Goal: Transaction & Acquisition: Purchase product/service

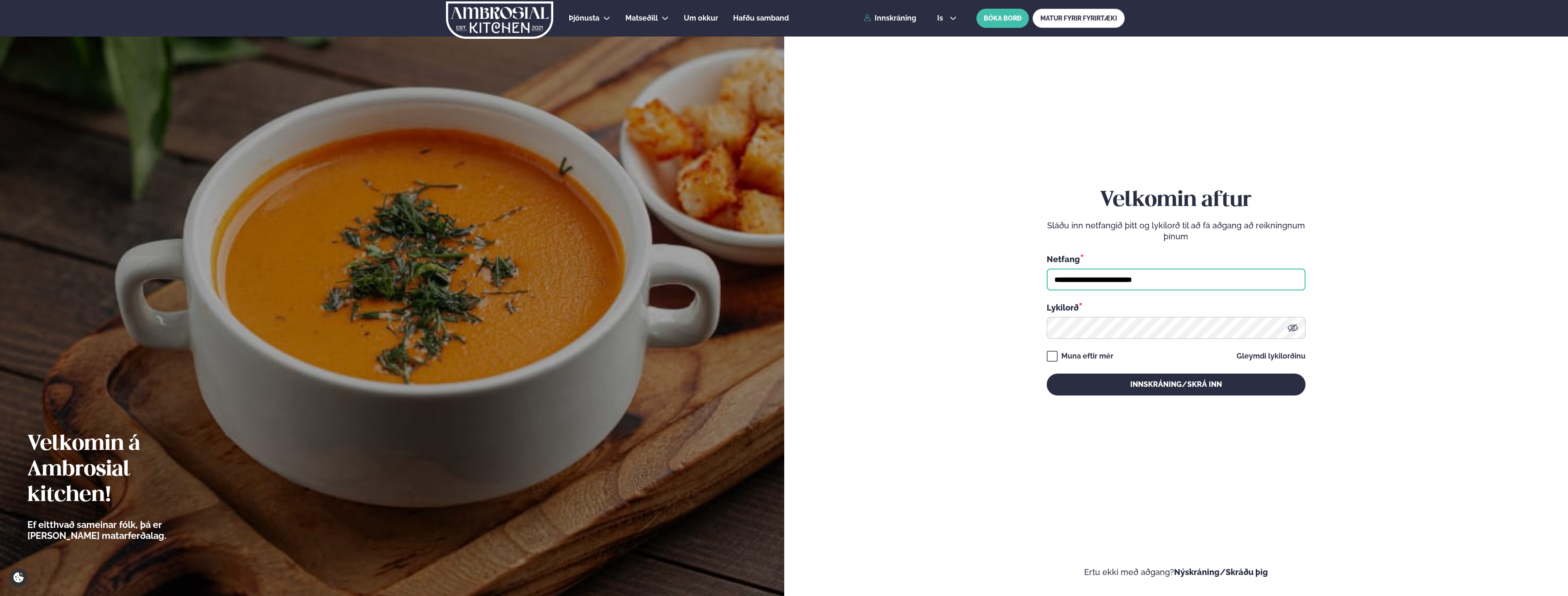
drag, startPoint x: 894, startPoint y: 288, endPoint x: 686, endPoint y: 276, distance: 208.3
click at [687, 278] on div "**********" at bounding box center [784, 298] width 1568 height 596
type input "**********"
click at [1047, 373] on button "Innskráning/Skrá inn" at bounding box center [1176, 384] width 259 height 22
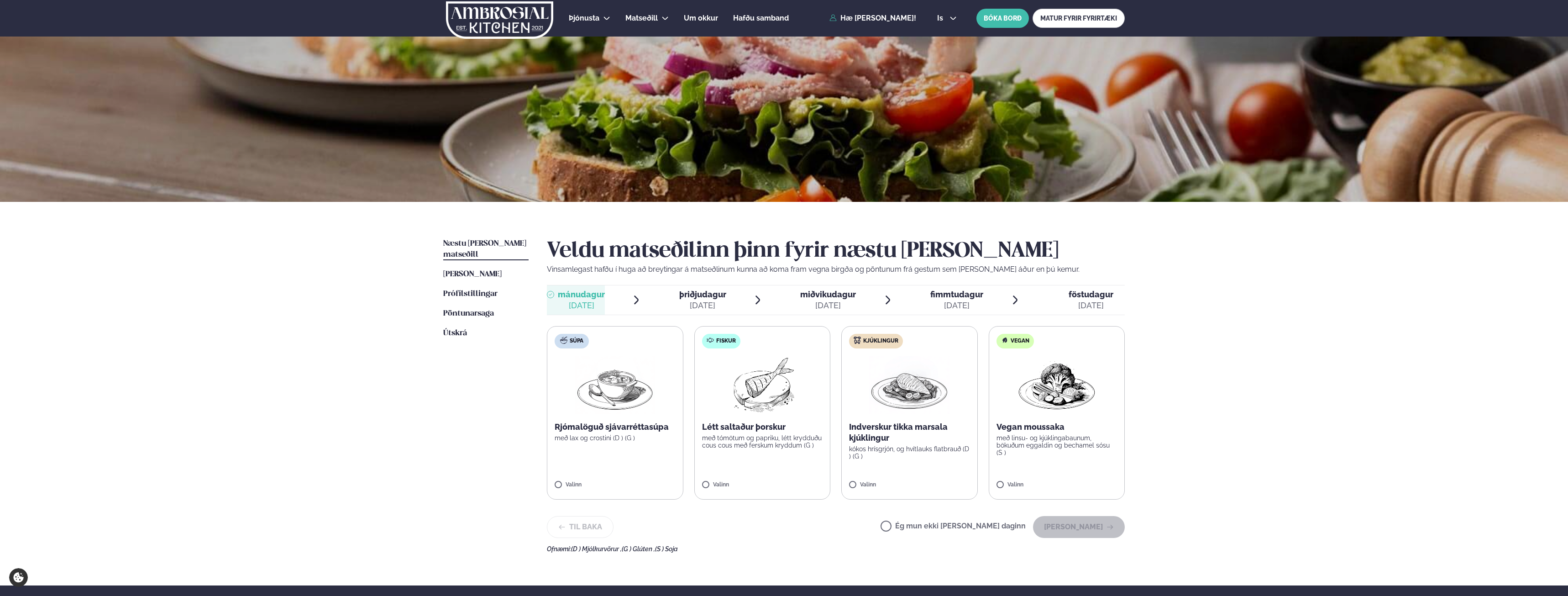
click at [875, 478] on label "Kjúklingur Indverskur tikka marsala kjúklingur kókos hrísgrjón, og hvítlauks fl…" at bounding box center [909, 412] width 136 height 174
click at [1091, 523] on button "[PERSON_NAME]" at bounding box center [1079, 527] width 92 height 22
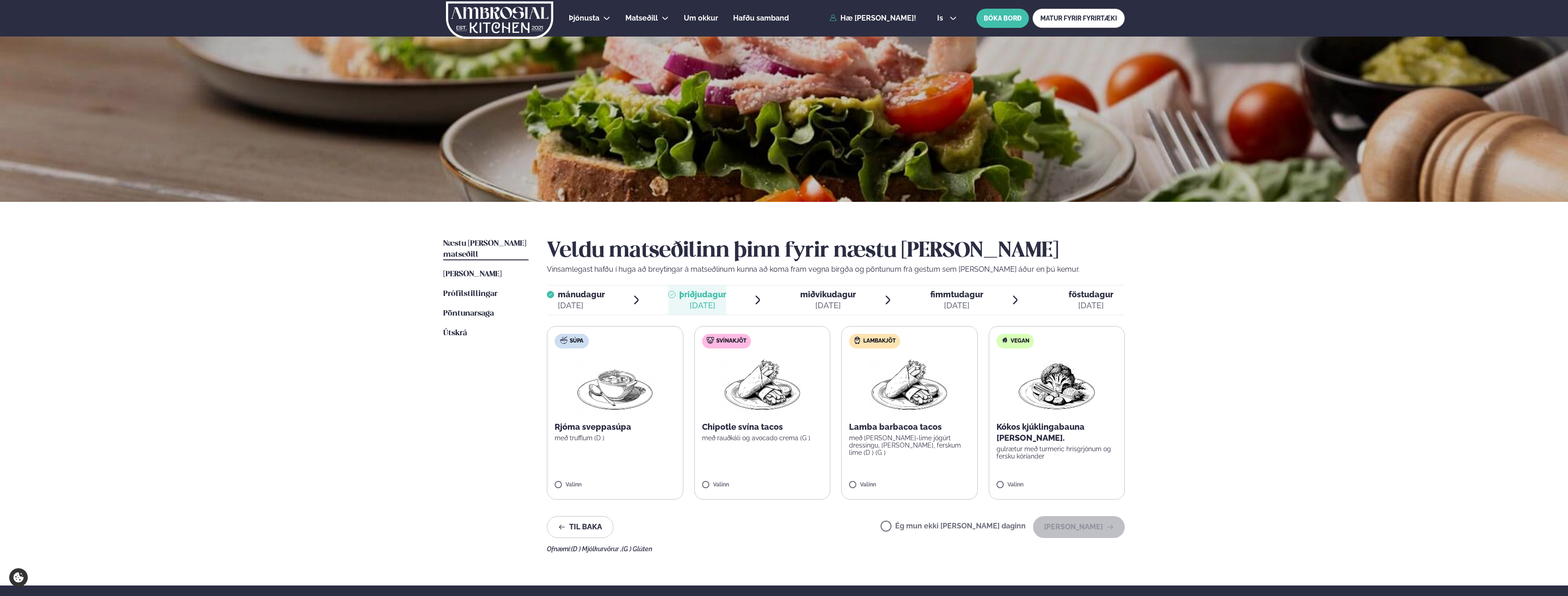
click at [903, 455] on label "Lambakjöt Lamba barbacoa tacos með [PERSON_NAME]-lime jógúrt dressingu, [PERSON…" at bounding box center [909, 412] width 136 height 174
click at [1077, 522] on button "[PERSON_NAME]" at bounding box center [1079, 527] width 92 height 22
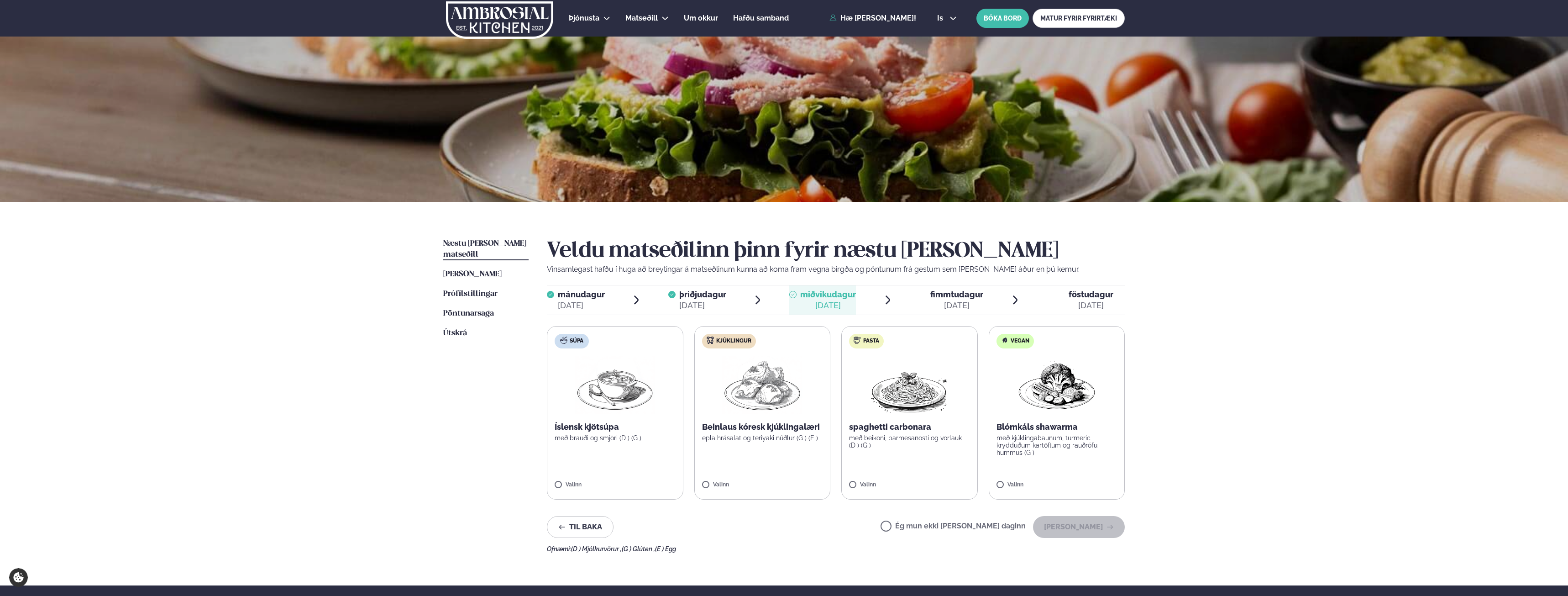
click at [775, 454] on label "Kjúklingur Beinlaus kóresk kjúklingalæri epla hrásalat og teriyaki núðlur (G ) …" at bounding box center [763, 412] width 136 height 174
click at [1094, 527] on button "[PERSON_NAME]" at bounding box center [1079, 527] width 92 height 22
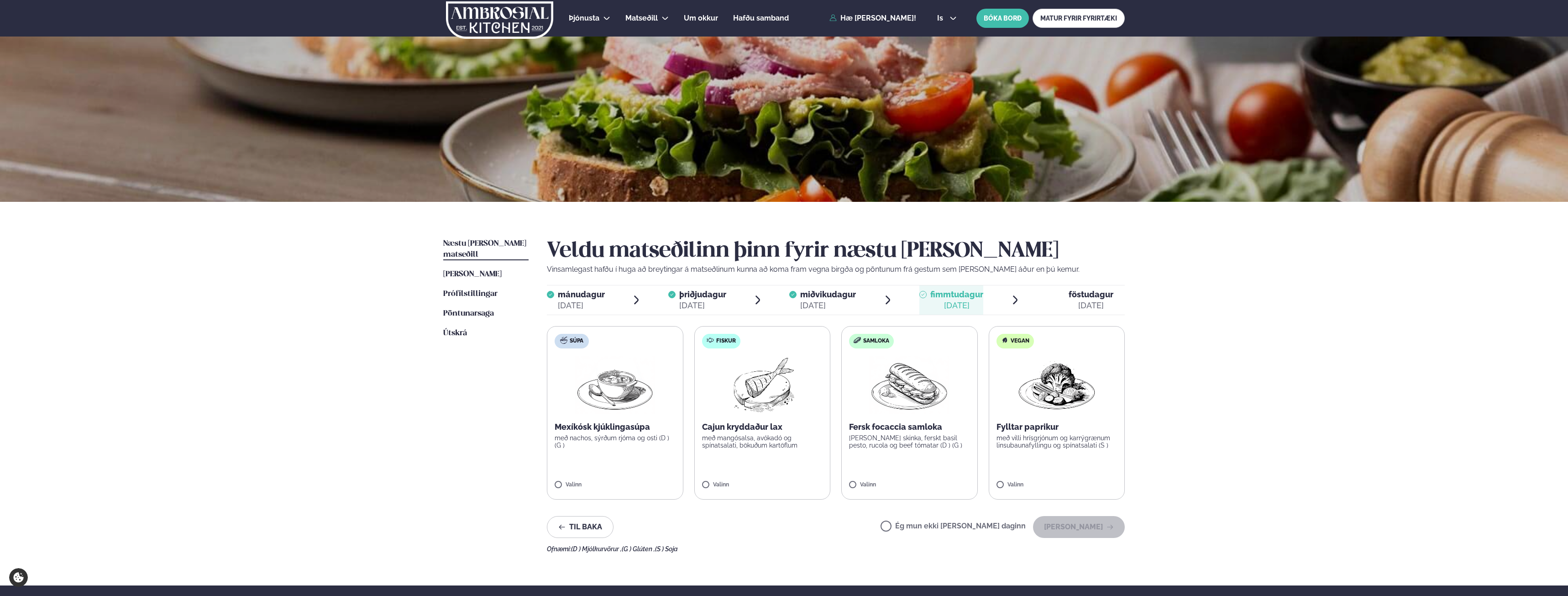
click at [778, 455] on label "Fiskur Cajun kryddaður lax með mangósalsa, avókadó og spínatsalati, bökuðum kar…" at bounding box center [763, 412] width 136 height 174
click at [1096, 530] on button "[PERSON_NAME]" at bounding box center [1079, 527] width 92 height 22
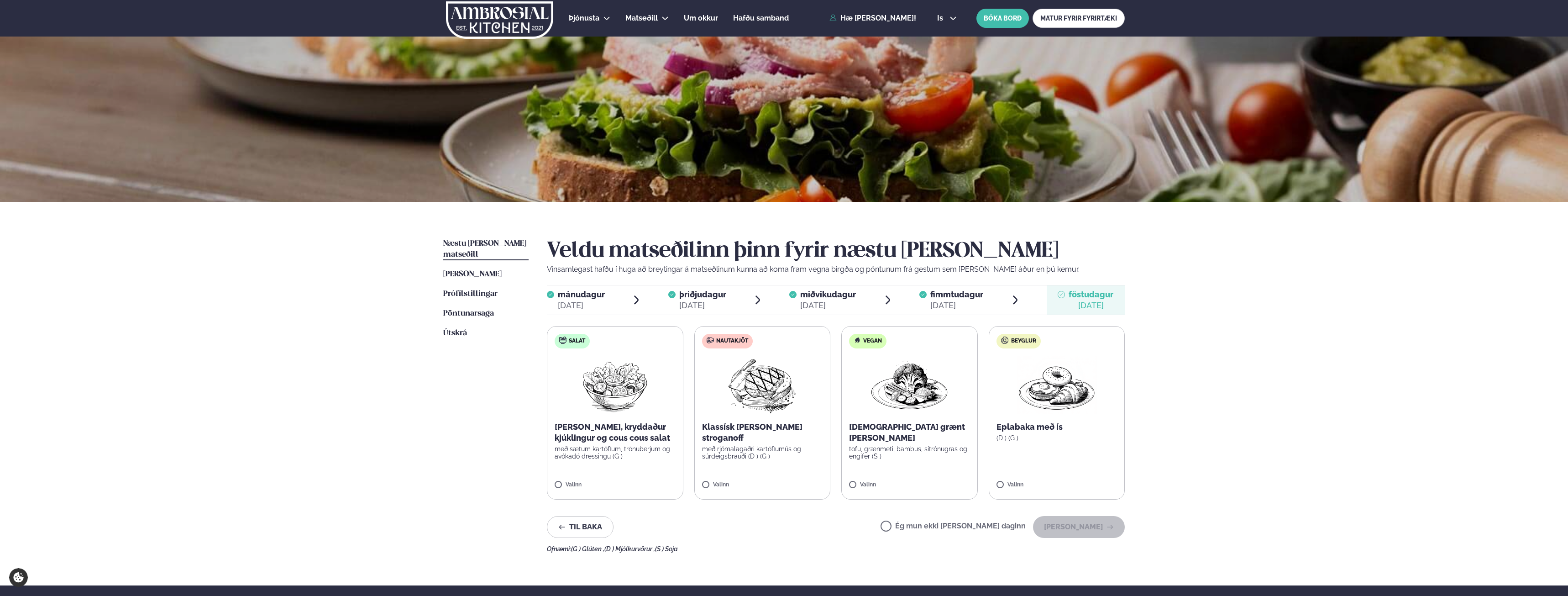
click at [758, 427] on p "Klassísk [PERSON_NAME] stroganoff" at bounding box center [762, 432] width 121 height 22
click at [1082, 524] on button "[PERSON_NAME]" at bounding box center [1079, 527] width 92 height 22
